Goal: Task Accomplishment & Management: Manage account settings

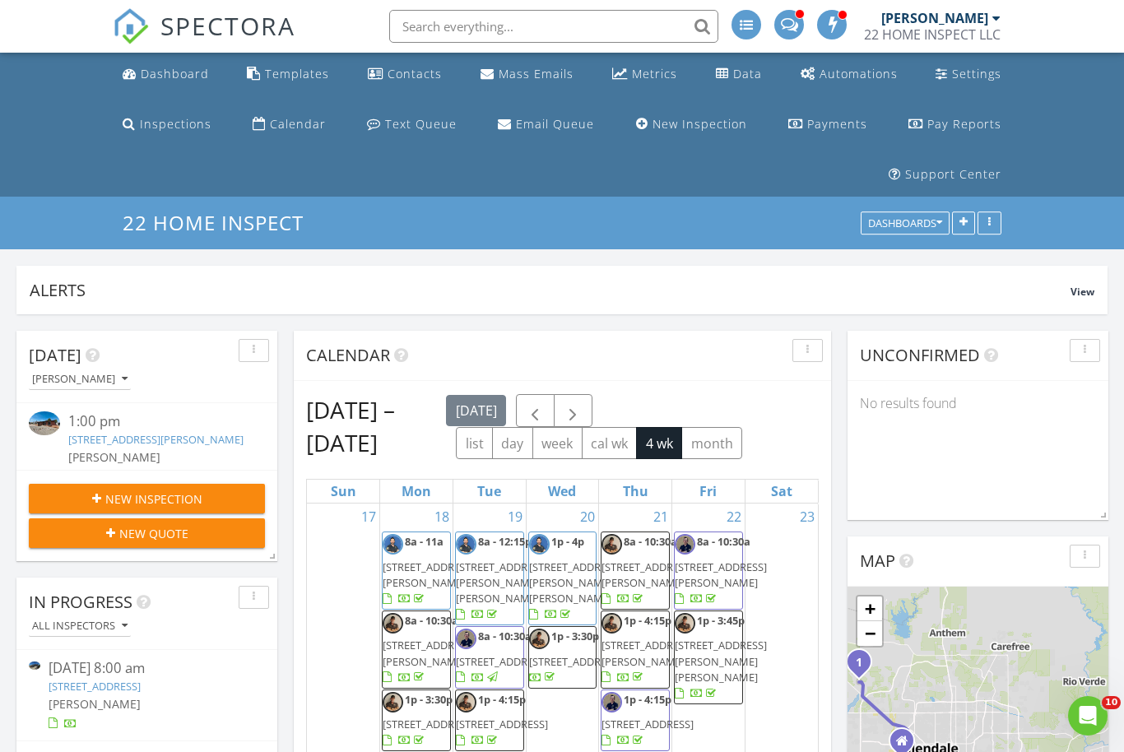
click at [188, 135] on link "Inspections" at bounding box center [167, 124] width 102 height 30
click at [171, 132] on link "Inspections" at bounding box center [167, 124] width 102 height 30
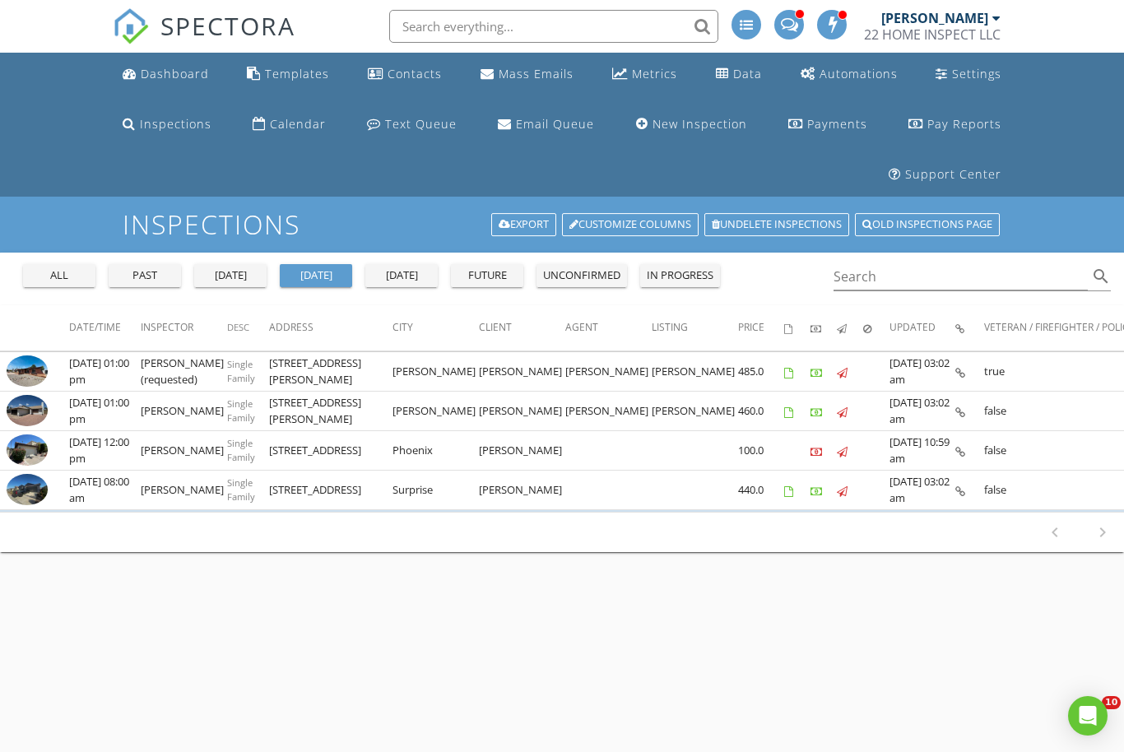
click at [60, 281] on div "all" at bounding box center [59, 275] width 59 height 16
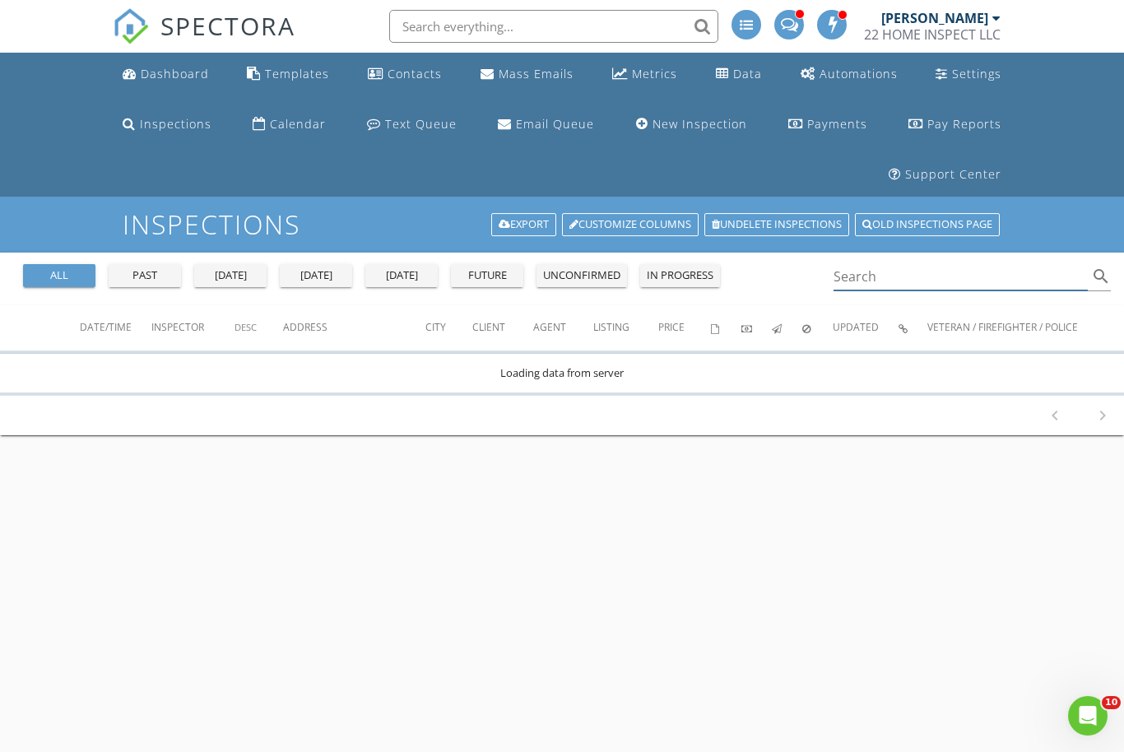
click at [884, 274] on input "Search" at bounding box center [960, 276] width 254 height 27
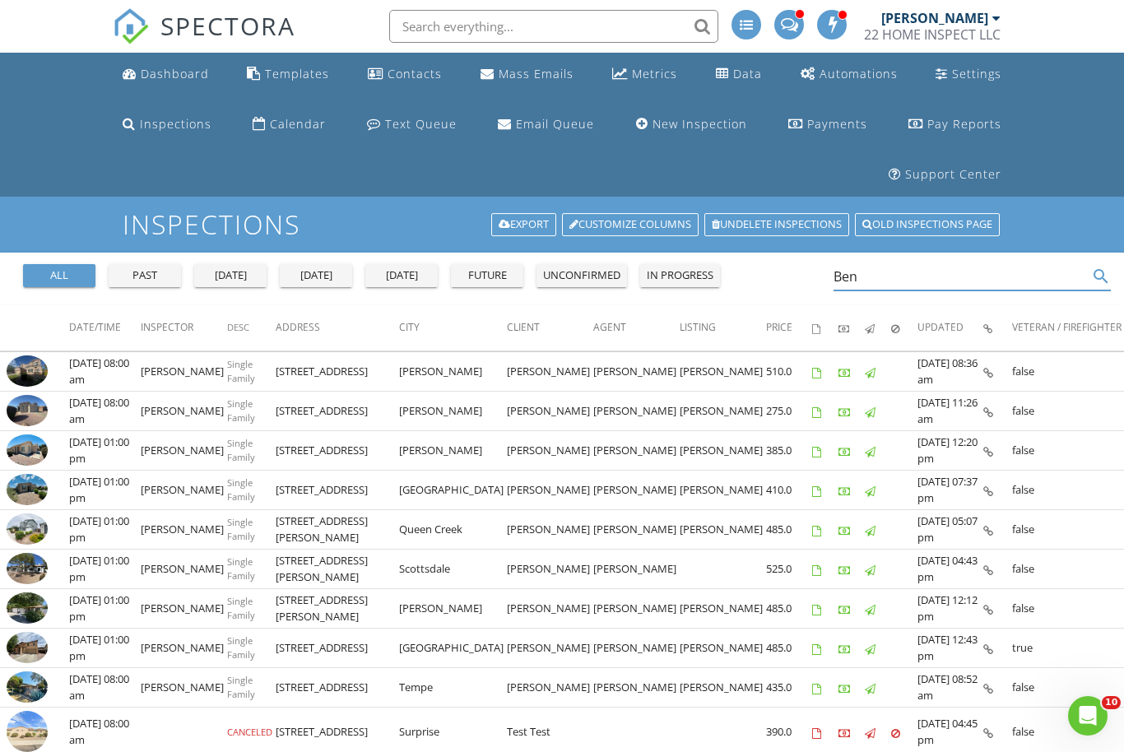
type input "Ben"
click at [1087, 271] on input "Ben" at bounding box center [960, 276] width 254 height 27
click at [593, 329] on span "Agent" at bounding box center [609, 327] width 33 height 14
click at [37, 564] on img at bounding box center [27, 568] width 41 height 31
click at [32, 610] on img at bounding box center [27, 607] width 41 height 31
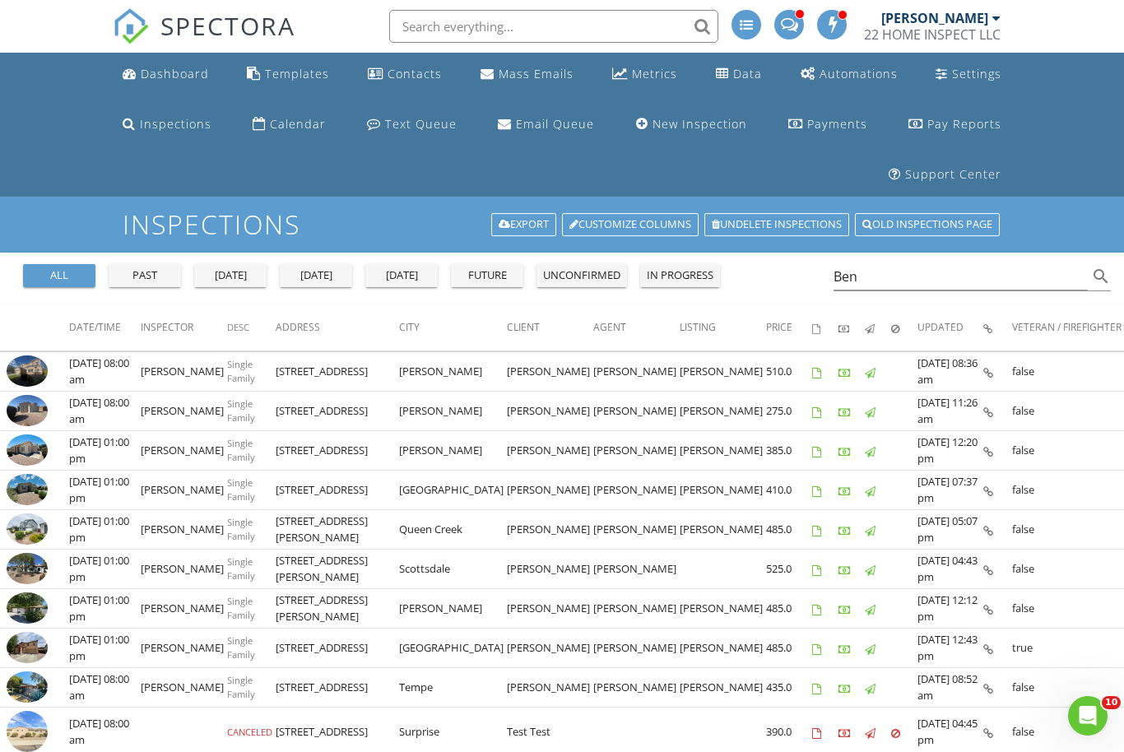
click at [180, 86] on link "Dashboard" at bounding box center [166, 74] width 100 height 30
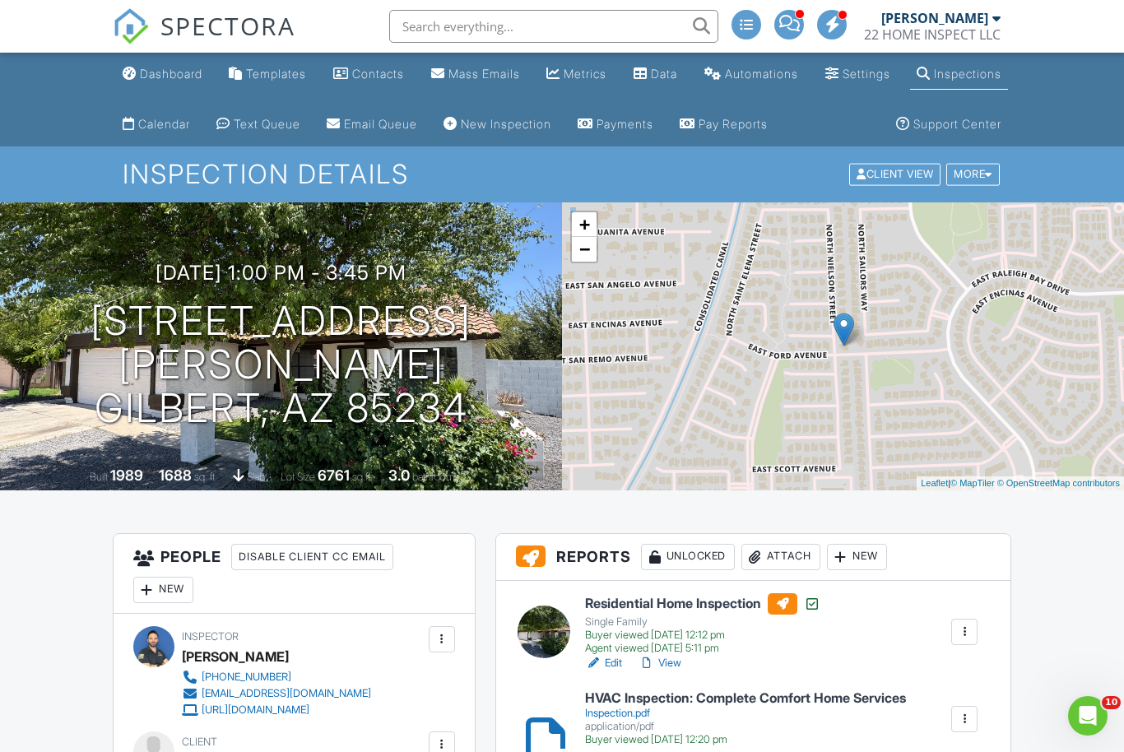
scroll to position [8, 0]
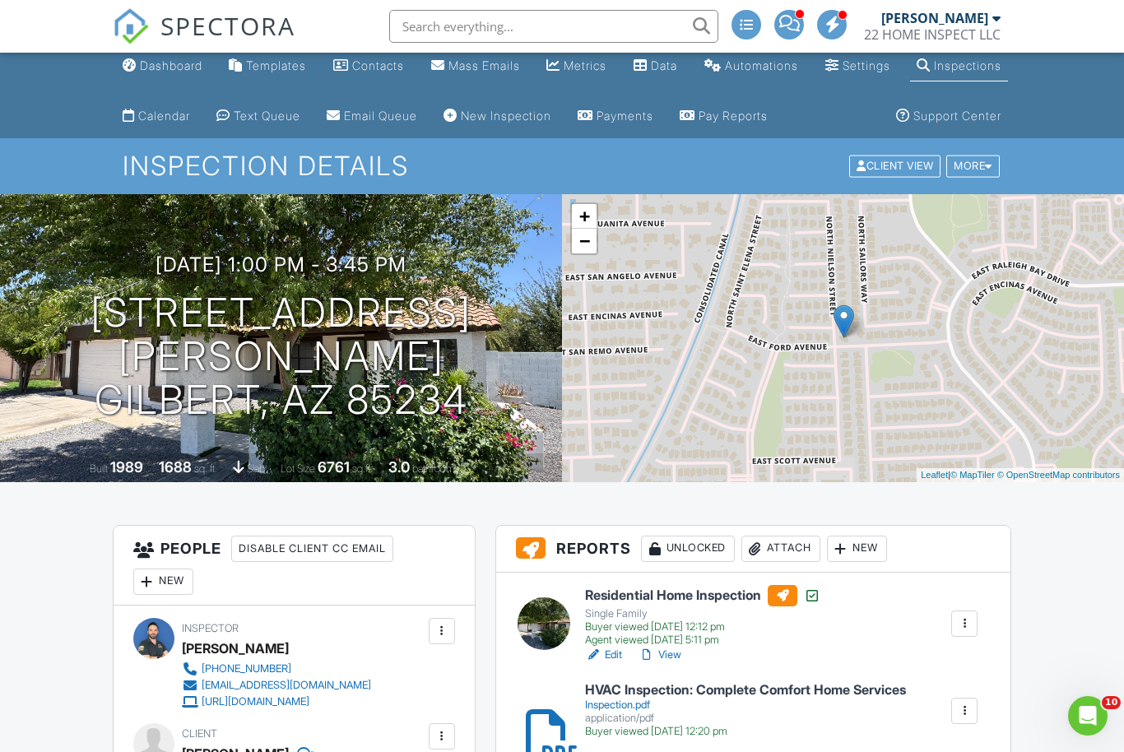
click at [667, 663] on link "View" at bounding box center [659, 655] width 43 height 16
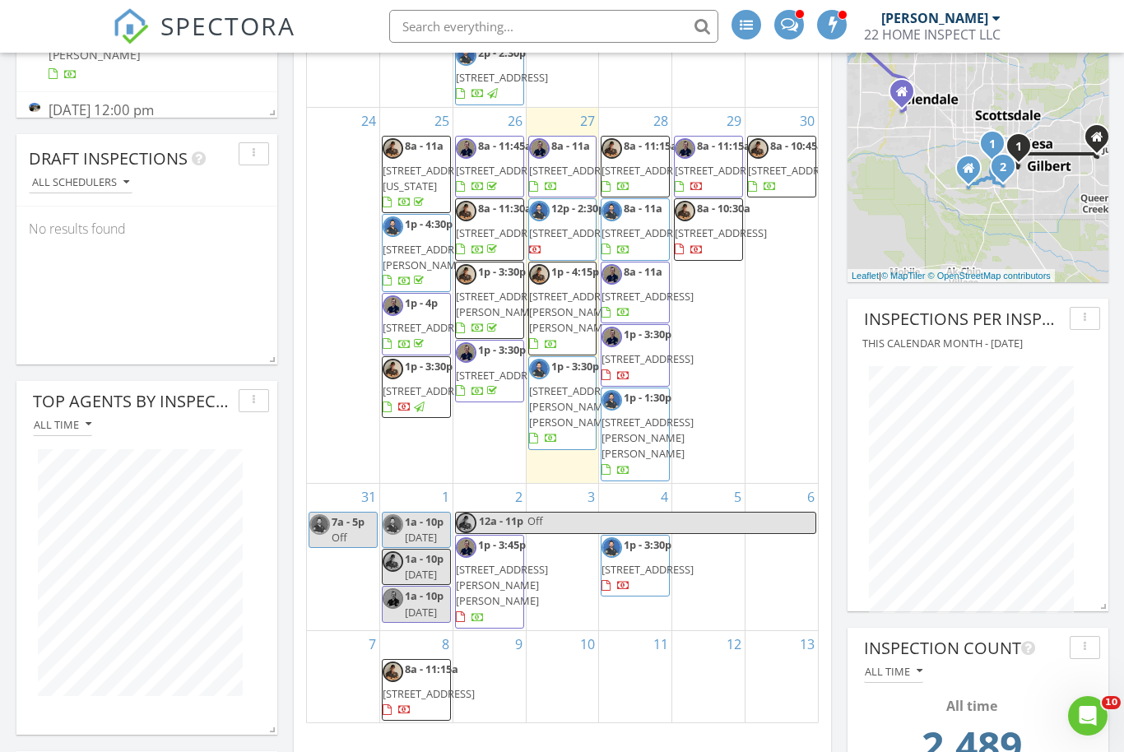
scroll to position [214, 0]
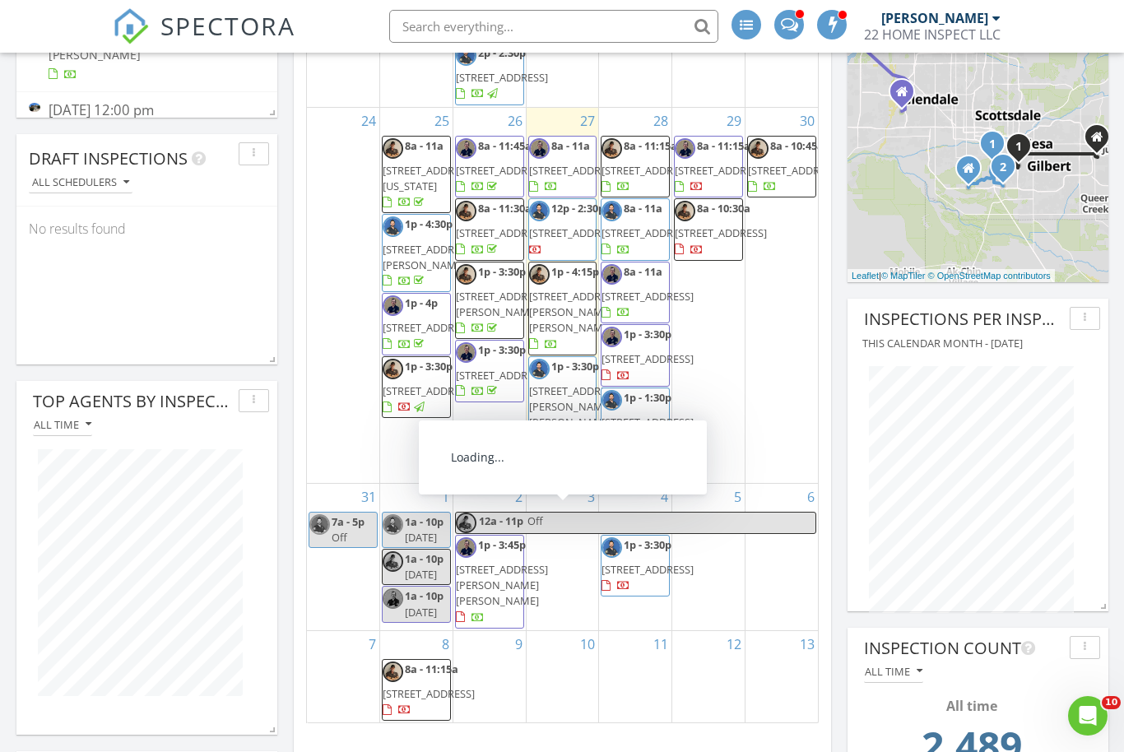
click at [557, 429] on span "5790 W Folley St, Chandler 85226" at bounding box center [575, 406] width 92 height 46
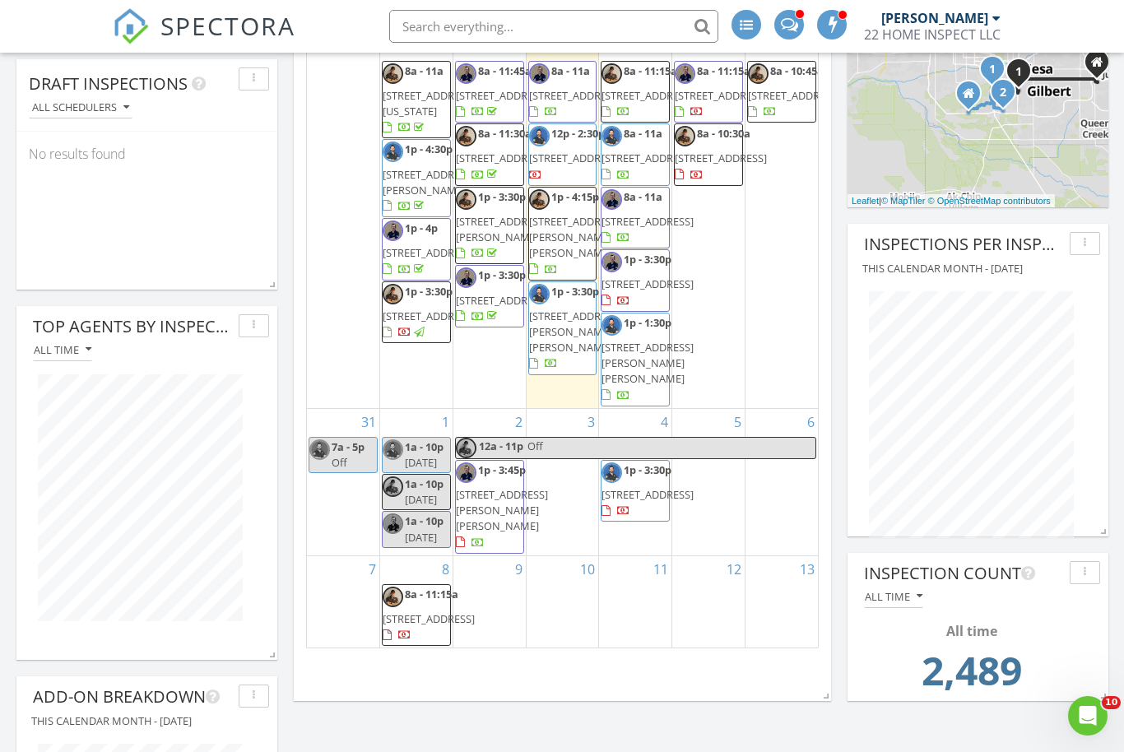
scroll to position [211, 0]
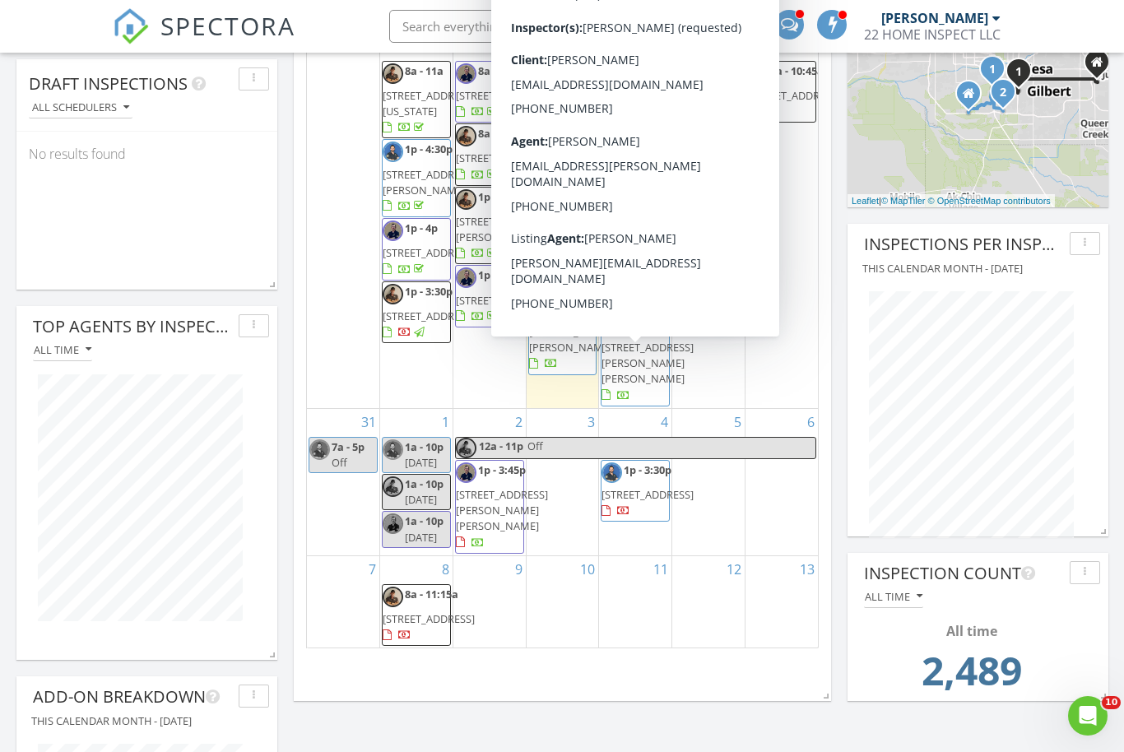
click at [641, 229] on span "[STREET_ADDRESS]" at bounding box center [647, 221] width 92 height 15
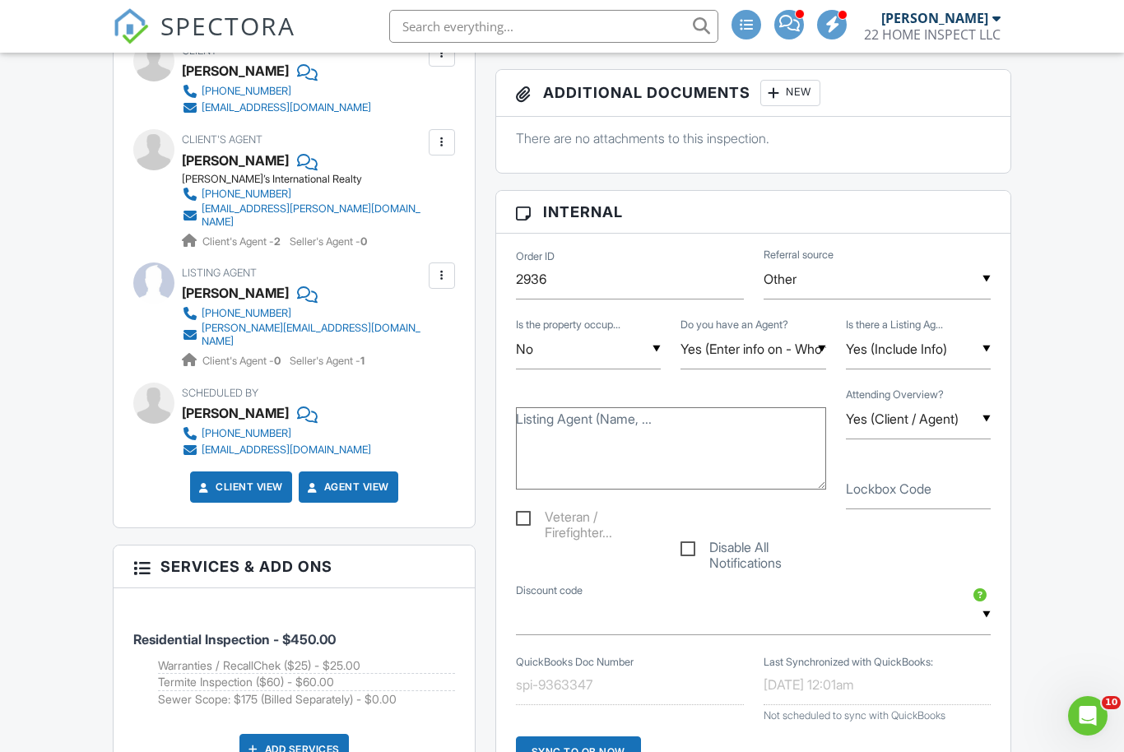
scroll to position [714, 0]
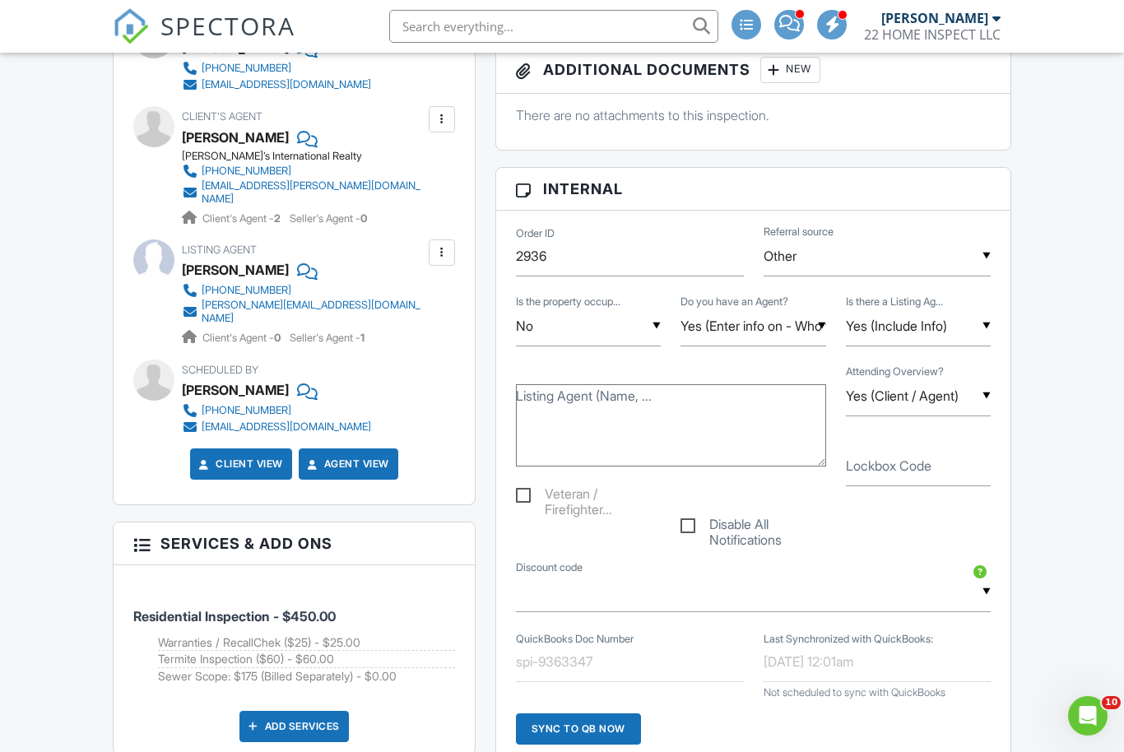
click at [918, 475] on label "Lockbox Code" at bounding box center [889, 466] width 86 height 18
click at [918, 486] on input "Lockbox Code" at bounding box center [918, 466] width 145 height 40
type input "5251745"
click at [644, 612] on input "text" at bounding box center [753, 592] width 475 height 40
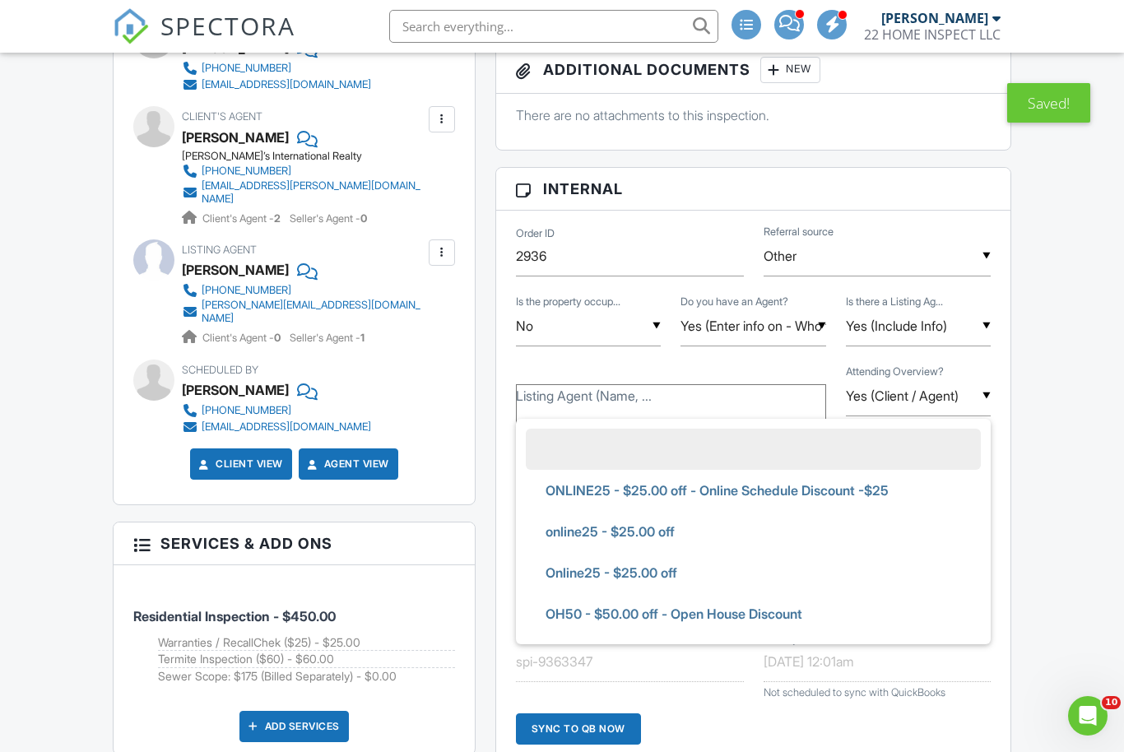
click at [926, 416] on input "Yes (Client / Agent)" at bounding box center [918, 396] width 145 height 40
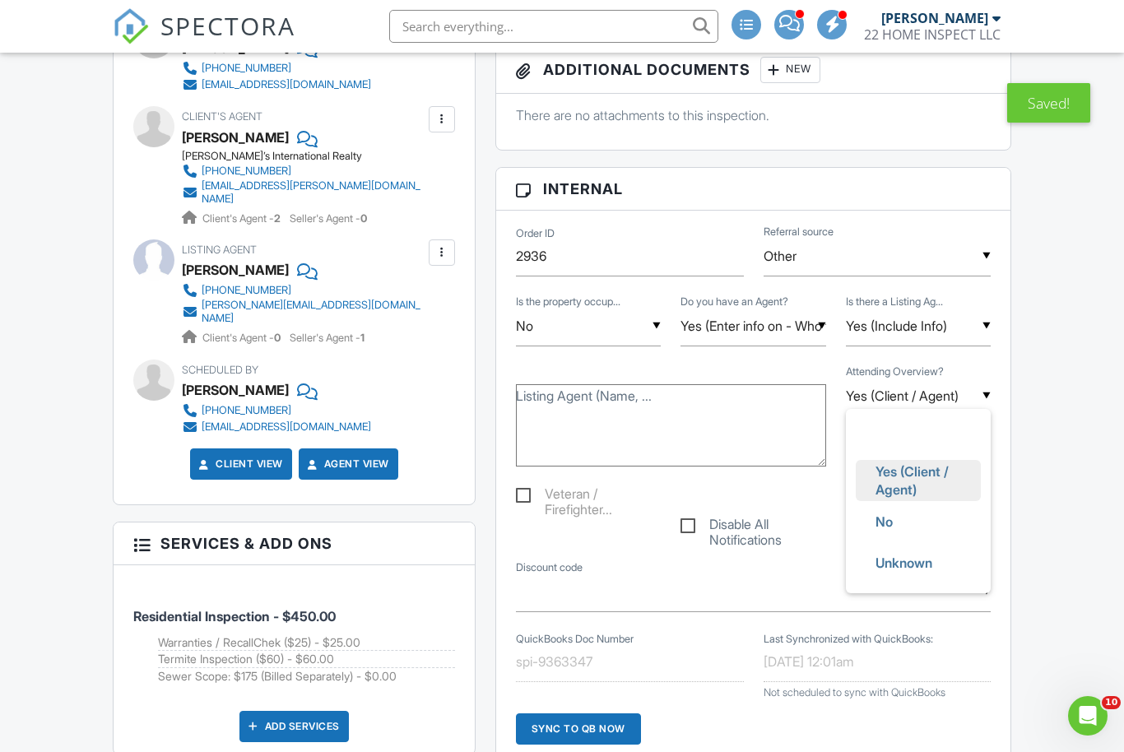
scroll to position [0, 0]
click at [921, 346] on input "Yes (Include Info)" at bounding box center [918, 326] width 145 height 40
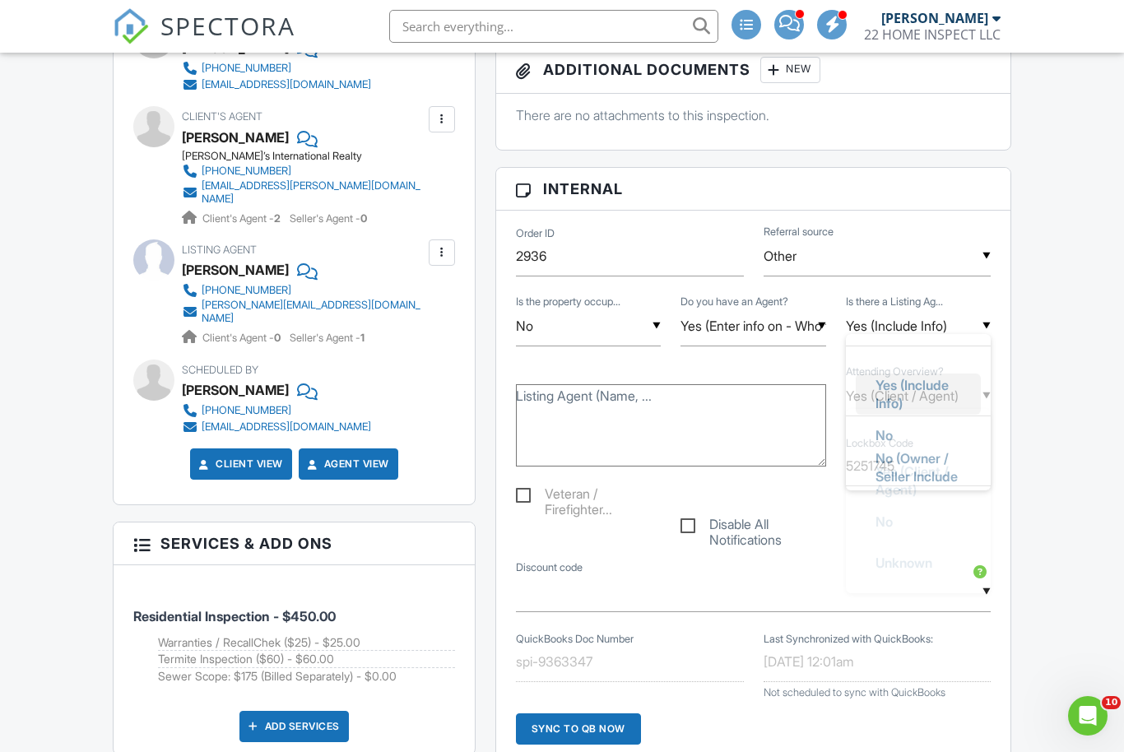
scroll to position [8, 0]
click at [601, 346] on input "No" at bounding box center [588, 326] width 145 height 40
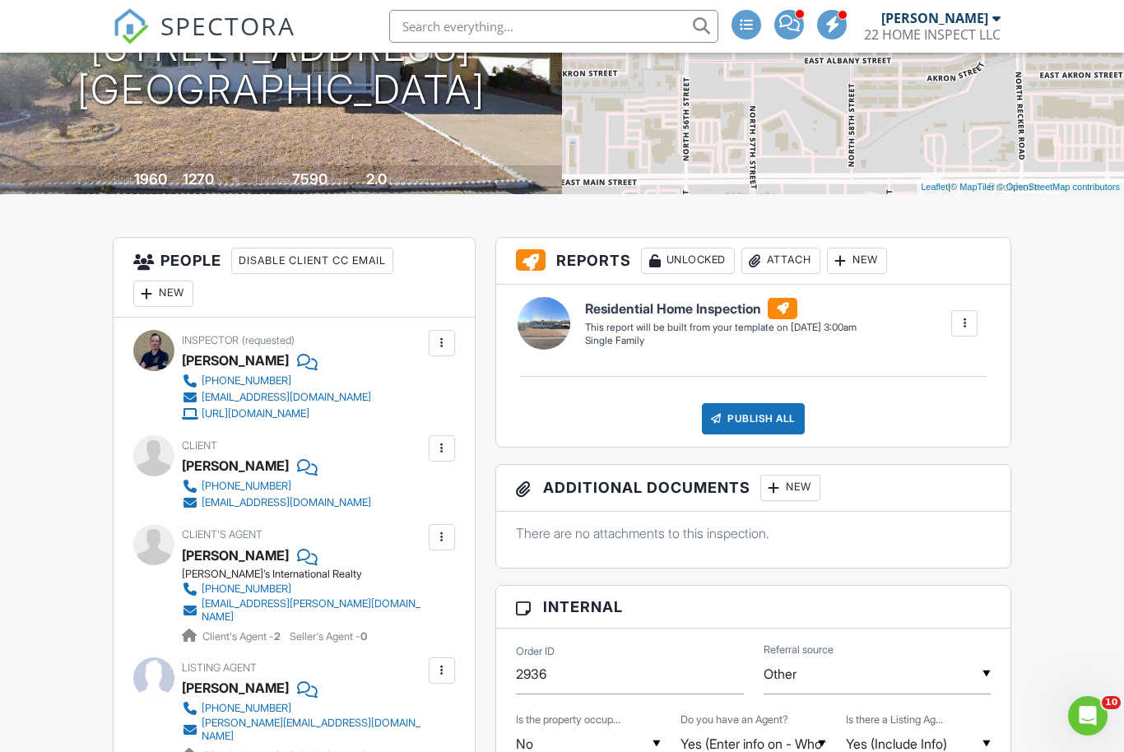
scroll to position [0, 0]
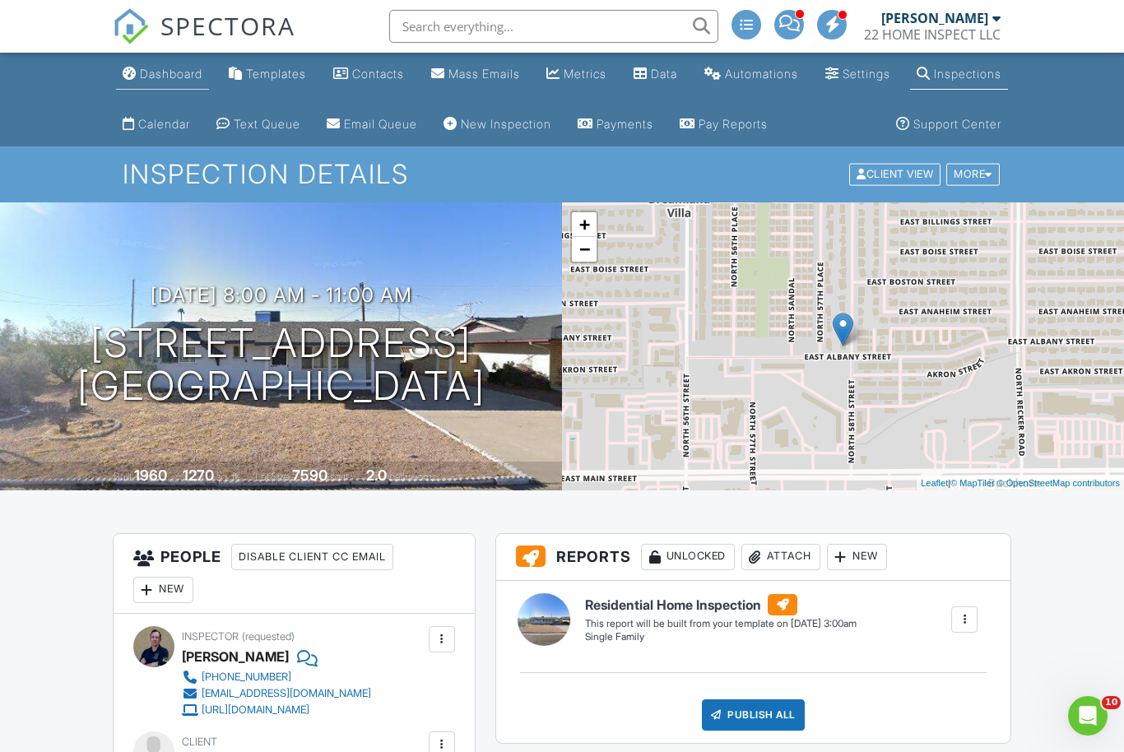
click at [187, 80] on div "Dashboard" at bounding box center [171, 74] width 63 height 14
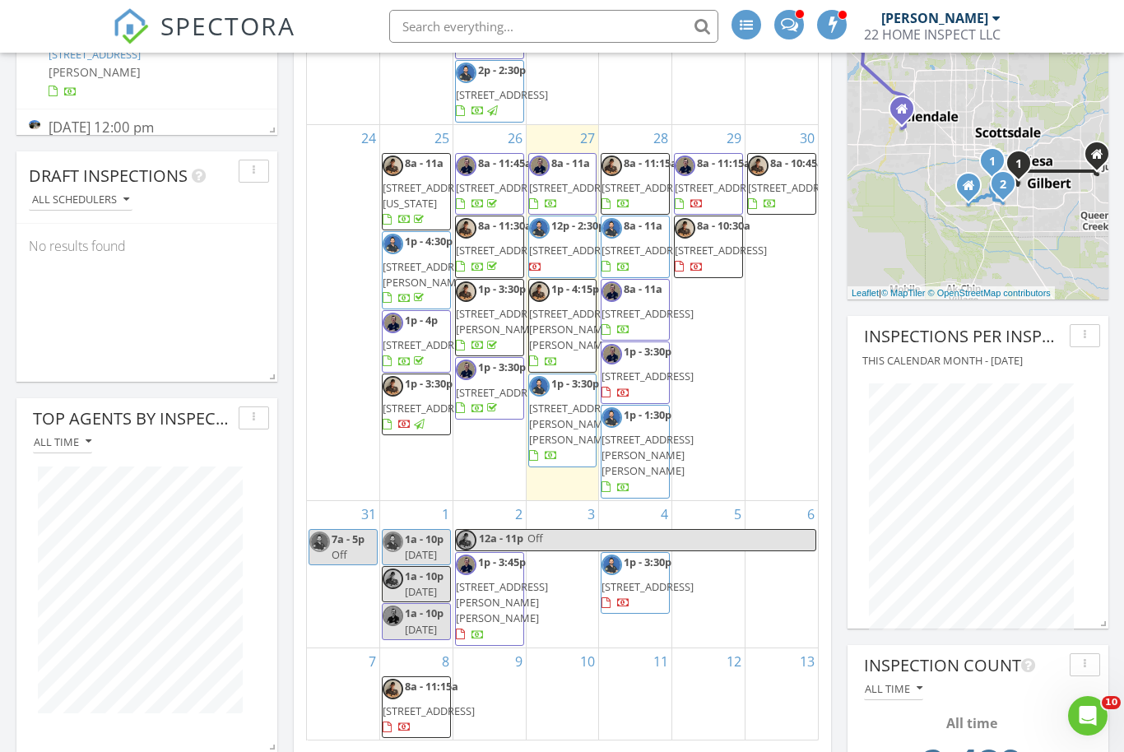
scroll to position [392, 0]
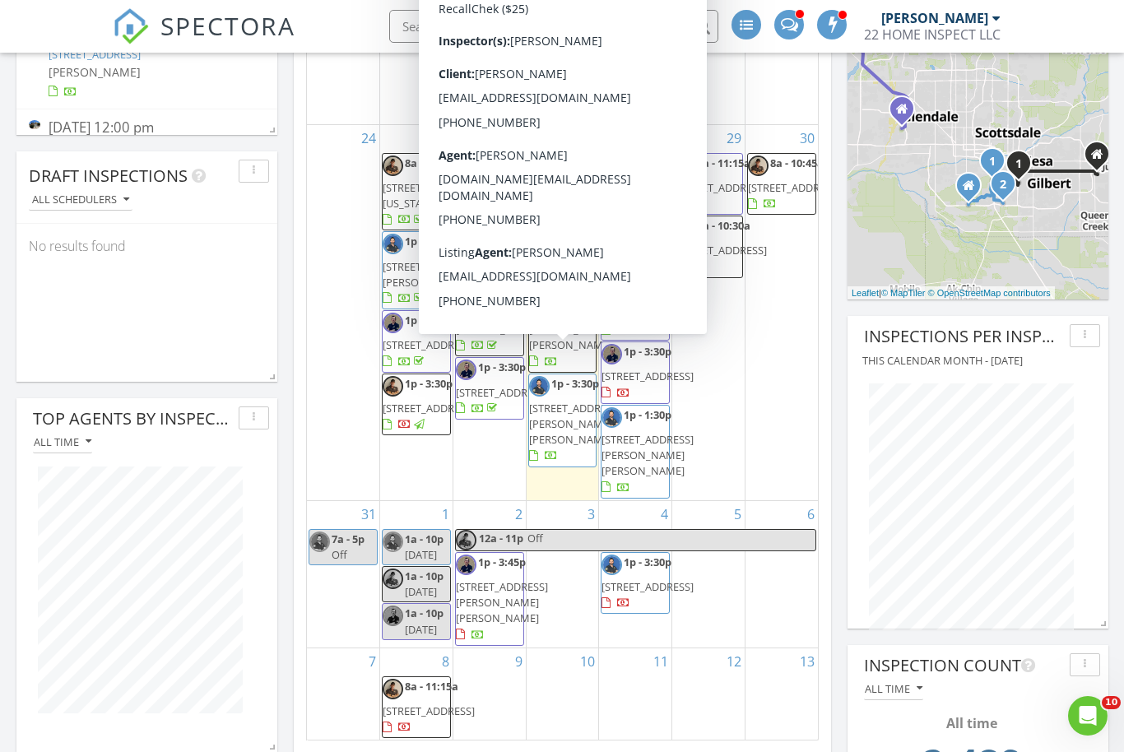
click at [568, 401] on span "[STREET_ADDRESS][PERSON_NAME][PERSON_NAME]" at bounding box center [575, 424] width 92 height 46
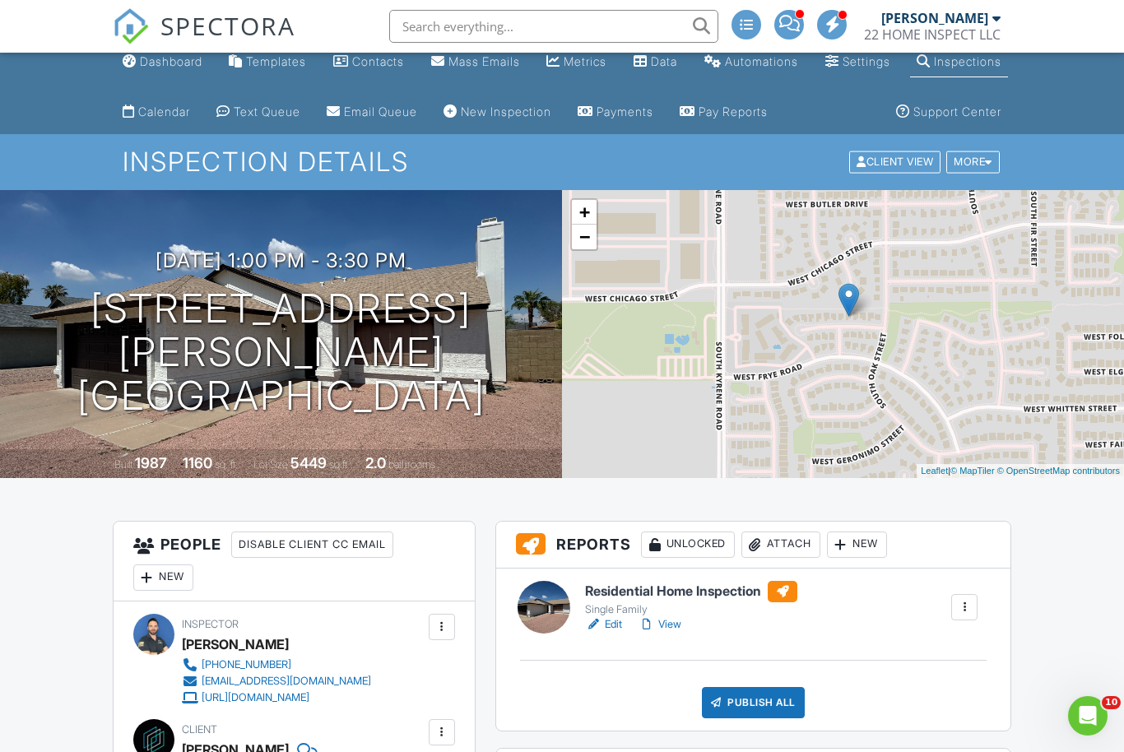
click at [666, 633] on link "View" at bounding box center [659, 624] width 43 height 16
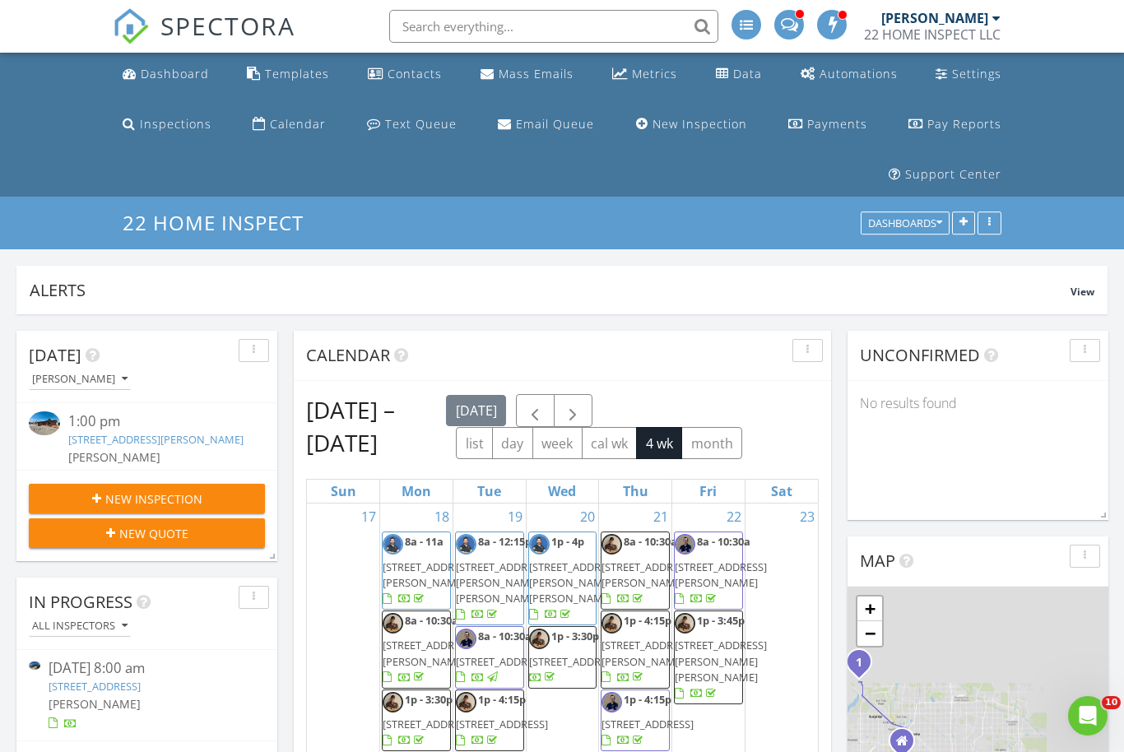
scroll to position [313, 261]
